Goal: Task Accomplishment & Management: Manage account settings

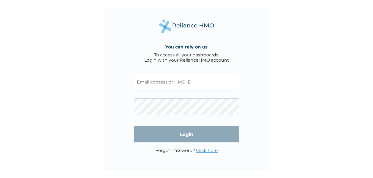
click at [174, 88] on input "text" at bounding box center [186, 82] width 105 height 17
paste input "KOM/10018/A"
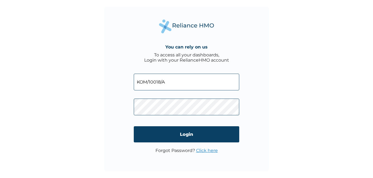
type input "KOM/10018/A"
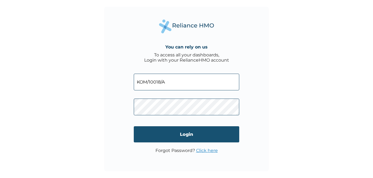
click at [165, 135] on input "Login" at bounding box center [186, 134] width 105 height 16
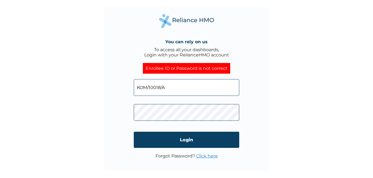
click at [184, 90] on input "KOM/10018/A" at bounding box center [186, 87] width 105 height 17
click at [136, 88] on input "KOM/10018/A" at bounding box center [186, 87] width 105 height 17
click at [260, 120] on div "You can rely on us To access all your dashboards, Login with your RelianceHMO a…" at bounding box center [186, 89] width 165 height 165
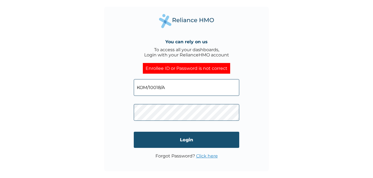
click at [215, 135] on input "Login" at bounding box center [186, 140] width 105 height 16
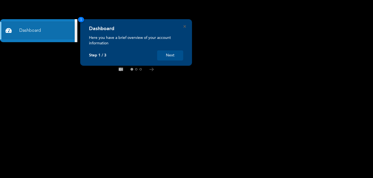
click at [177, 54] on button "Next" at bounding box center [170, 55] width 26 height 10
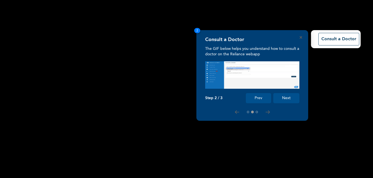
click at [284, 97] on button "Next" at bounding box center [286, 98] width 26 height 10
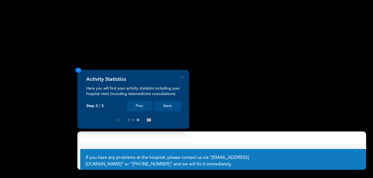
scroll to position [44, 0]
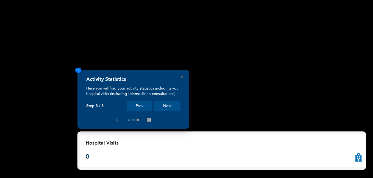
click at [170, 104] on button "Next" at bounding box center [167, 106] width 26 height 10
click at [168, 105] on button "Next" at bounding box center [167, 106] width 26 height 10
click at [166, 105] on button "Next" at bounding box center [167, 106] width 26 height 10
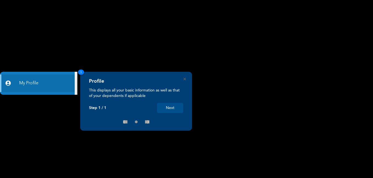
click at [165, 107] on button "Next" at bounding box center [170, 108] width 26 height 10
click at [170, 108] on button "Next" at bounding box center [170, 108] width 26 height 10
click at [171, 108] on button "Next" at bounding box center [170, 108] width 26 height 10
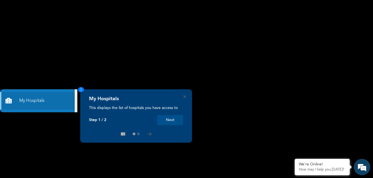
click at [165, 119] on button "Next" at bounding box center [170, 120] width 26 height 10
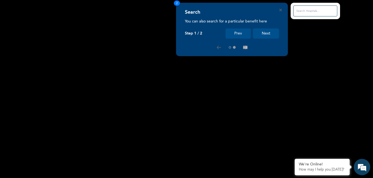
click at [269, 32] on button "Next" at bounding box center [266, 34] width 26 height 10
click at [266, 32] on button "Next" at bounding box center [266, 34] width 26 height 10
click at [265, 33] on button "Next" at bounding box center [266, 34] width 26 height 10
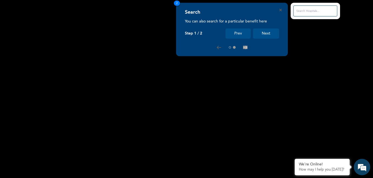
click at [268, 33] on button "Next" at bounding box center [266, 34] width 26 height 10
click at [271, 31] on button "Next" at bounding box center [266, 34] width 26 height 10
click at [269, 31] on button "Next" at bounding box center [266, 34] width 26 height 10
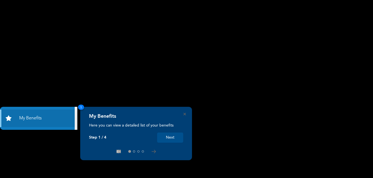
click at [171, 138] on button "Next" at bounding box center [170, 138] width 26 height 10
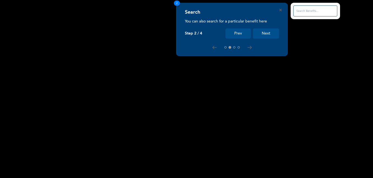
click at [271, 31] on button "Next" at bounding box center [266, 34] width 26 height 10
click at [271, 31] on div "Search You can also search for a particular benefit here Step 2 / 4 Prev Next" at bounding box center [232, 23] width 94 height 29
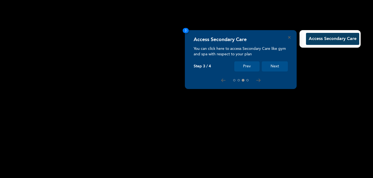
click at [272, 64] on button "Next" at bounding box center [274, 66] width 26 height 10
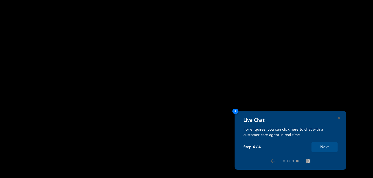
click at [324, 149] on button "Next" at bounding box center [324, 147] width 26 height 10
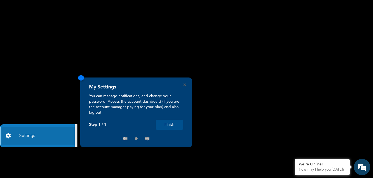
click at [173, 127] on button "Finish" at bounding box center [169, 125] width 27 height 10
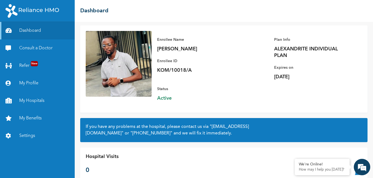
scroll to position [44, 0]
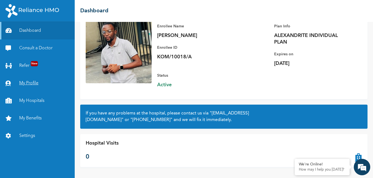
click at [35, 83] on link "My Profile" at bounding box center [37, 84] width 75 height 18
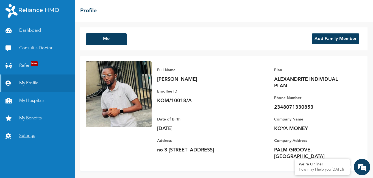
click at [27, 137] on link "Settings" at bounding box center [37, 136] width 75 height 18
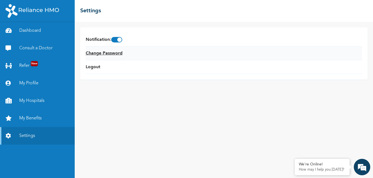
click at [100, 54] on link "Change Password" at bounding box center [104, 53] width 37 height 7
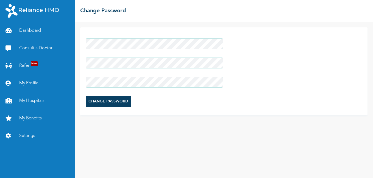
click at [194, 79] on div at bounding box center [154, 82] width 137 height 16
click at [201, 108] on form "CHANGE PASSWORD" at bounding box center [154, 73] width 137 height 74
click at [101, 100] on input "CHANGE PASSWORD" at bounding box center [108, 101] width 45 height 11
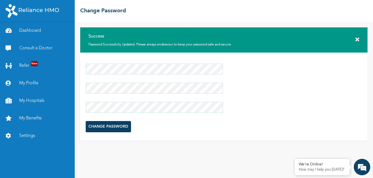
click at [356, 38] on icon at bounding box center [357, 39] width 4 height 5
click at [23, 134] on link "Settings" at bounding box center [37, 136] width 75 height 18
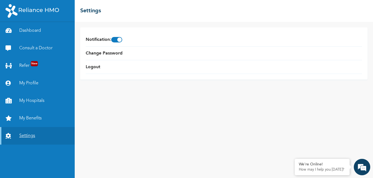
click at [23, 134] on link "Settings" at bounding box center [37, 136] width 75 height 18
click at [31, 47] on link "Consult a Doctor" at bounding box center [37, 49] width 75 height 18
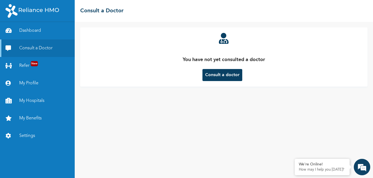
click at [212, 77] on button "Consult a doctor" at bounding box center [222, 75] width 40 height 12
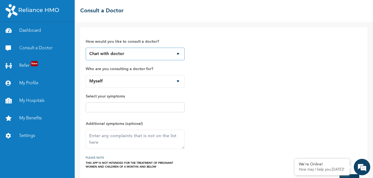
click at [177, 56] on select "Chat with doctor Phone Call" at bounding box center [135, 54] width 99 height 13
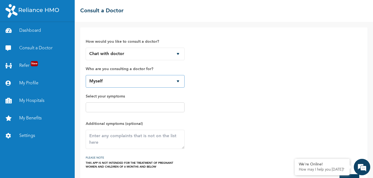
click at [179, 82] on select "Myself" at bounding box center [135, 81] width 99 height 13
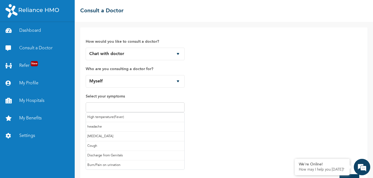
click at [159, 109] on input "text" at bounding box center [134, 107] width 95 height 7
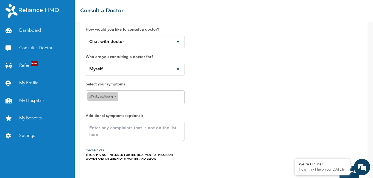
scroll to position [13, 0]
click at [169, 100] on div "Difficulty swallowing ×" at bounding box center [135, 97] width 99 height 14
click at [116, 97] on span "×" at bounding box center [116, 96] width 2 height 3
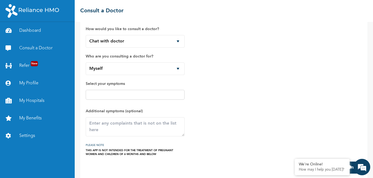
click at [116, 97] on input "text" at bounding box center [134, 95] width 95 height 7
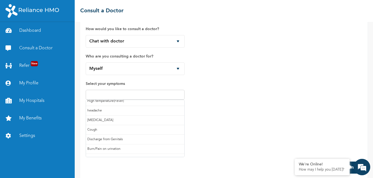
scroll to position [0, 0]
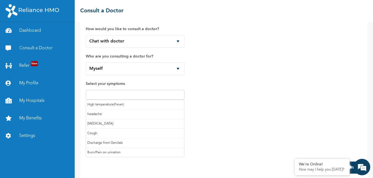
click at [203, 88] on div "How would you like to consult a doctor? Chat with doctor Phone Call Who are you…" at bounding box center [224, 88] width 276 height 136
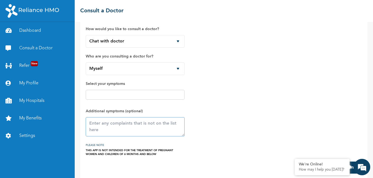
click at [167, 133] on textarea at bounding box center [135, 126] width 99 height 19
click at [27, 100] on link "My Hospitals" at bounding box center [37, 101] width 75 height 18
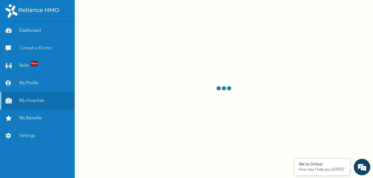
click at [113, 124] on div at bounding box center [224, 89] width 298 height 178
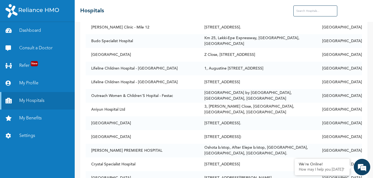
scroll to position [93, 0]
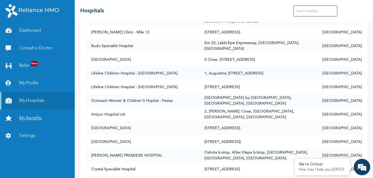
click at [22, 117] on link "My Benefits" at bounding box center [37, 119] width 75 height 18
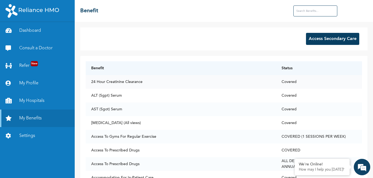
drag, startPoint x: 236, startPoint y: 9, endPoint x: 243, endPoint y: 83, distance: 74.2
click at [243, 83] on td "24 Hour Creatinine Clearance" at bounding box center [181, 82] width 190 height 14
drag, startPoint x: 328, startPoint y: 0, endPoint x: 190, endPoint y: 78, distance: 159.2
click at [190, 78] on td "24 Hour Creatinine Clearance" at bounding box center [181, 82] width 190 height 14
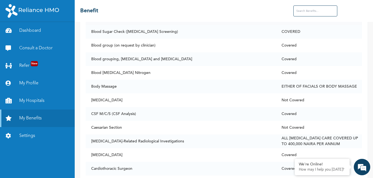
scroll to position [462, 0]
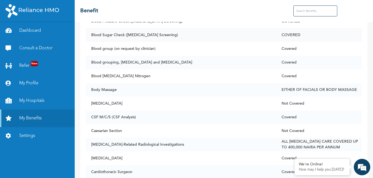
drag, startPoint x: 226, startPoint y: 2, endPoint x: 182, endPoint y: 30, distance: 51.4
click at [182, 30] on td "Blood Sugar Check ([MEDICAL_DATA] Screening)" at bounding box center [181, 35] width 190 height 14
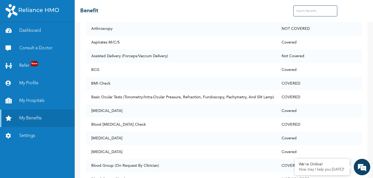
scroll to position [276, 0]
drag, startPoint x: 182, startPoint y: 30, endPoint x: 167, endPoint y: 33, distance: 16.2
click at [167, 36] on td "Aspirates M/C/S" at bounding box center [181, 43] width 190 height 14
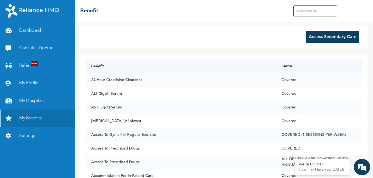
scroll to position [0, 0]
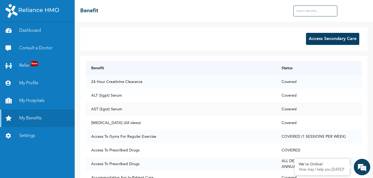
drag, startPoint x: 169, startPoint y: 58, endPoint x: 138, endPoint y: 111, distance: 61.5
click at [138, 111] on td "AST (Sgot) Serum" at bounding box center [181, 110] width 190 height 14
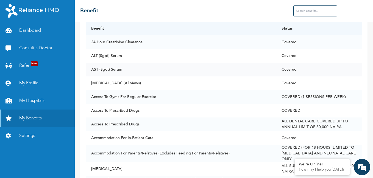
scroll to position [40, 0]
click at [159, 94] on td "Access To Gyms For Regular Exercise" at bounding box center [181, 98] width 190 height 14
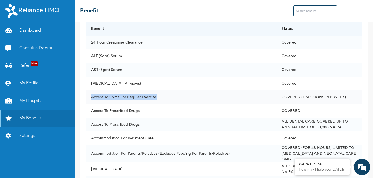
drag, startPoint x: 159, startPoint y: 94, endPoint x: 156, endPoint y: 97, distance: 4.1
click at [156, 97] on td "Access To Gyms For Regular Exercise" at bounding box center [181, 98] width 190 height 14
drag, startPoint x: 156, startPoint y: 97, endPoint x: 182, endPoint y: 106, distance: 27.7
click at [182, 106] on td "Access To Prescribed Drugs" at bounding box center [181, 111] width 190 height 14
click at [35, 30] on link "Dashboard" at bounding box center [37, 31] width 75 height 18
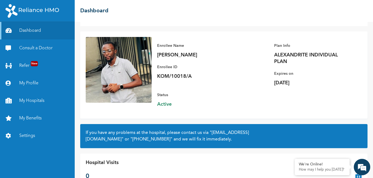
scroll to position [44, 0]
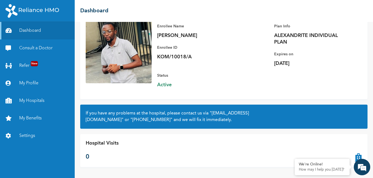
click at [217, 144] on div "Hospital Visits 0" at bounding box center [223, 150] width 287 height 33
click at [25, 66] on link "Refer New" at bounding box center [37, 66] width 75 height 18
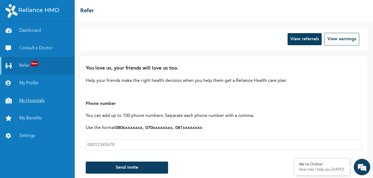
click at [27, 102] on link "My Hospitals" at bounding box center [37, 101] width 75 height 18
